Goal: Task Accomplishment & Management: Use online tool/utility

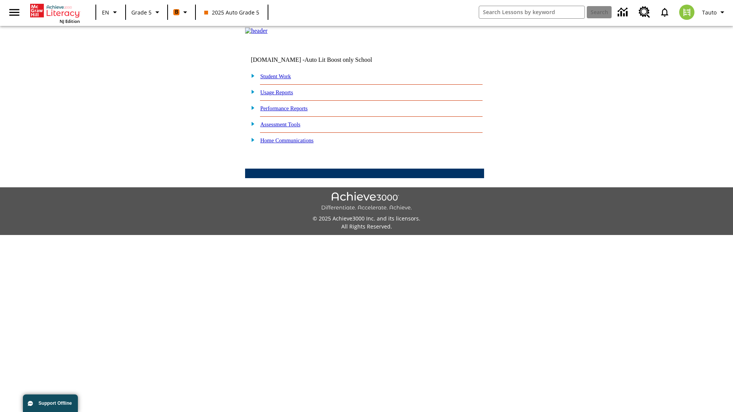
click at [281, 79] on link "Student Work" at bounding box center [275, 76] width 31 height 6
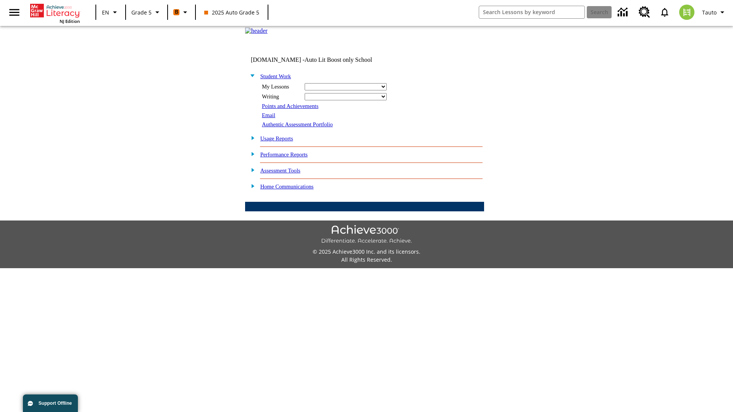
select select "/options/reports/?report_id=12&atype=22&section=2"
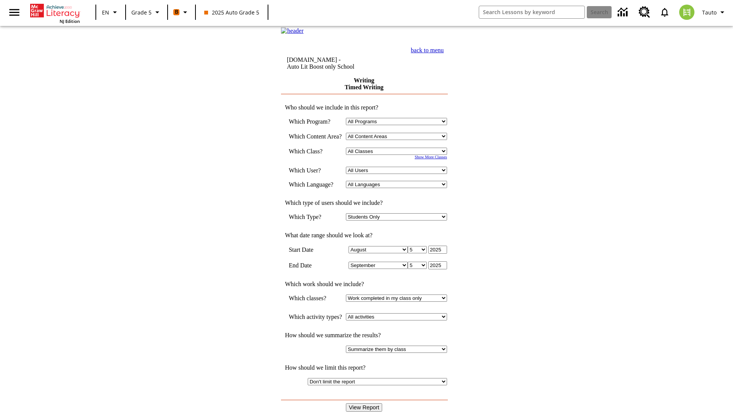
click at [399, 155] on select "Select a Class: All Classes 2025 Auto Grade 5 OL 2025 Auto Grade 6" at bounding box center [396, 151] width 101 height 7
select select "11133131"
